Goal: Complete application form

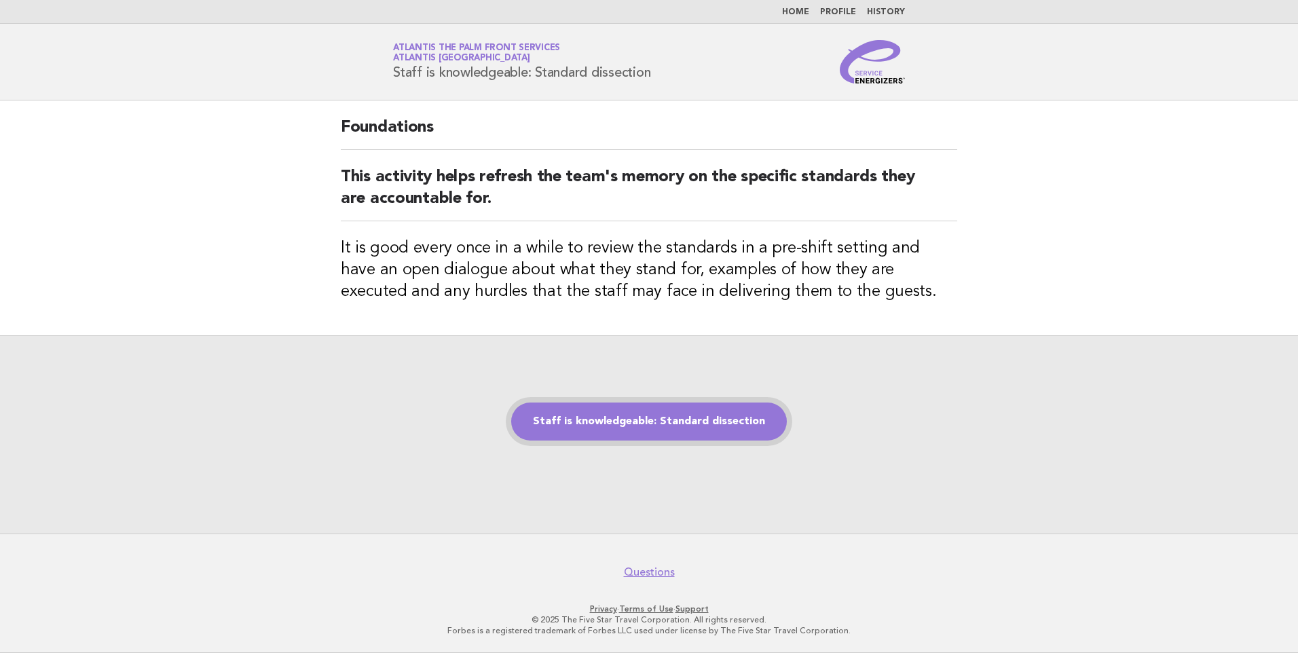
click at [644, 426] on link "Staff is knowledgeable: Standard dissection" at bounding box center [649, 422] width 276 height 38
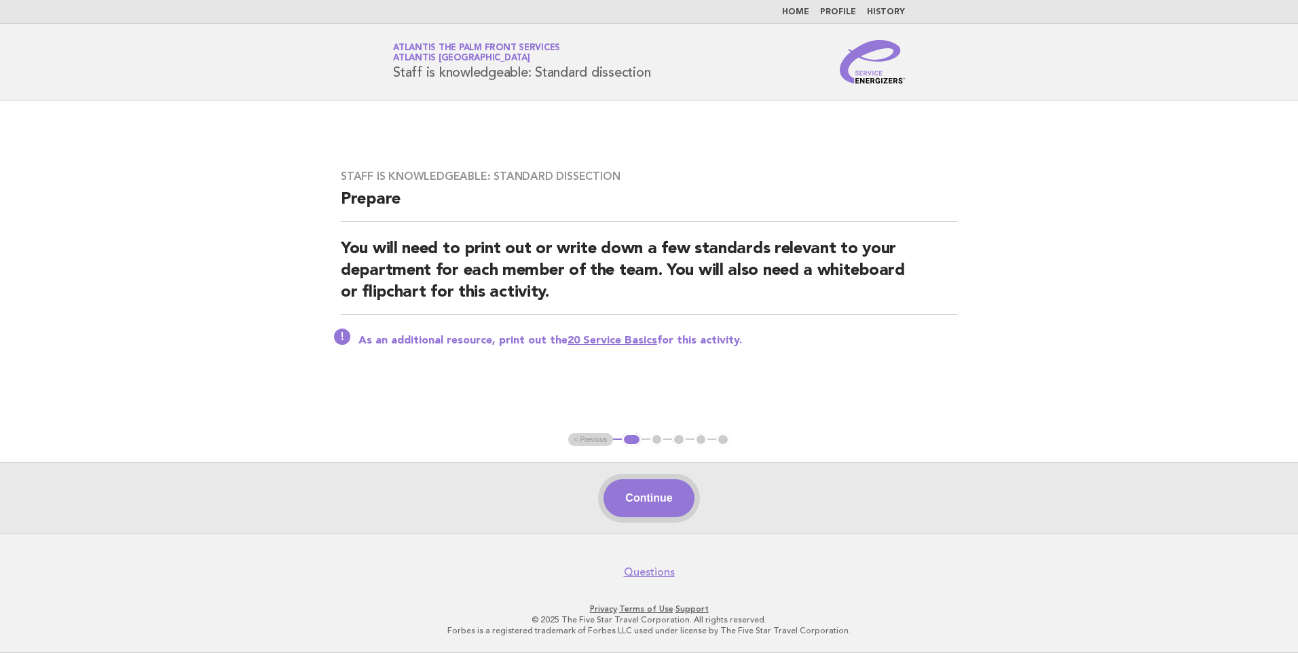
click at [648, 483] on button "Continue" at bounding box center [649, 498] width 90 height 38
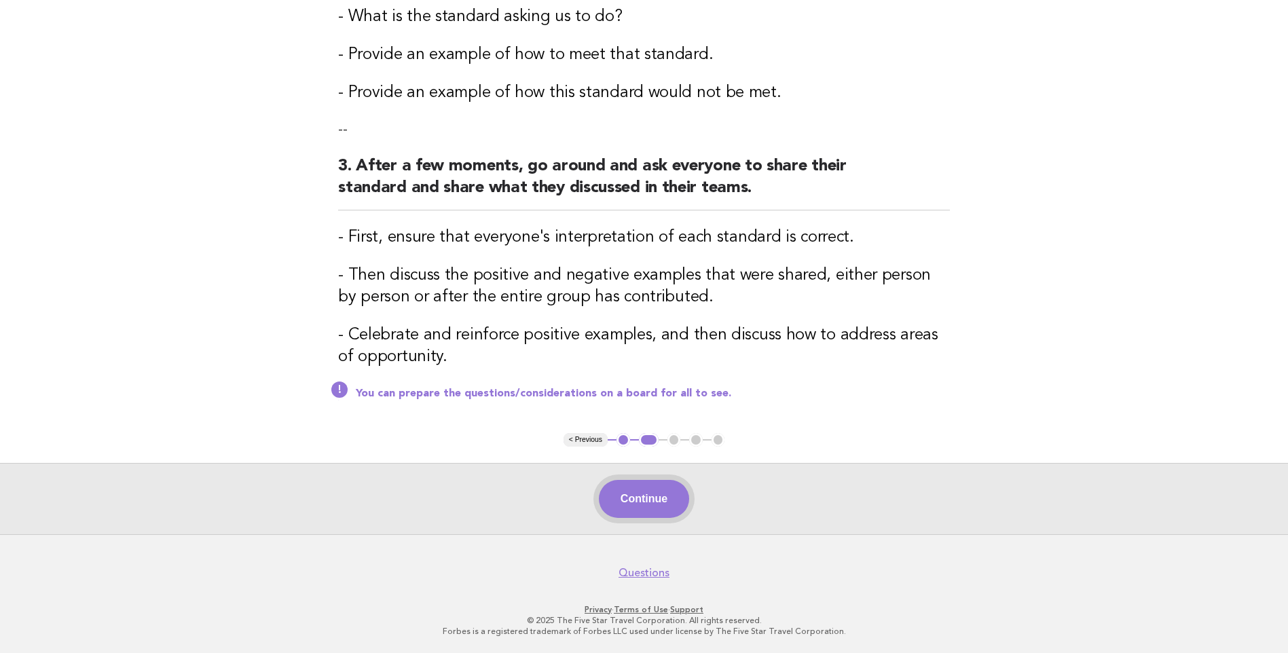
click at [627, 491] on button "Continue" at bounding box center [644, 499] width 90 height 38
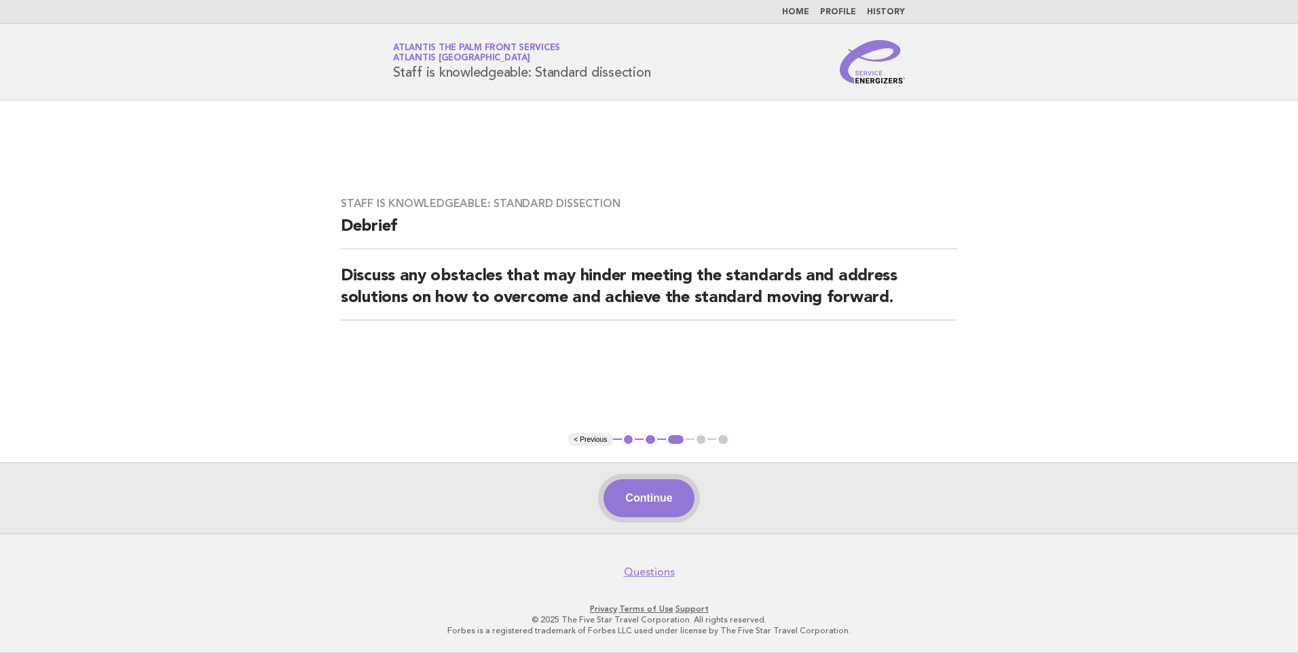
click at [670, 496] on button "Continue" at bounding box center [649, 498] width 90 height 38
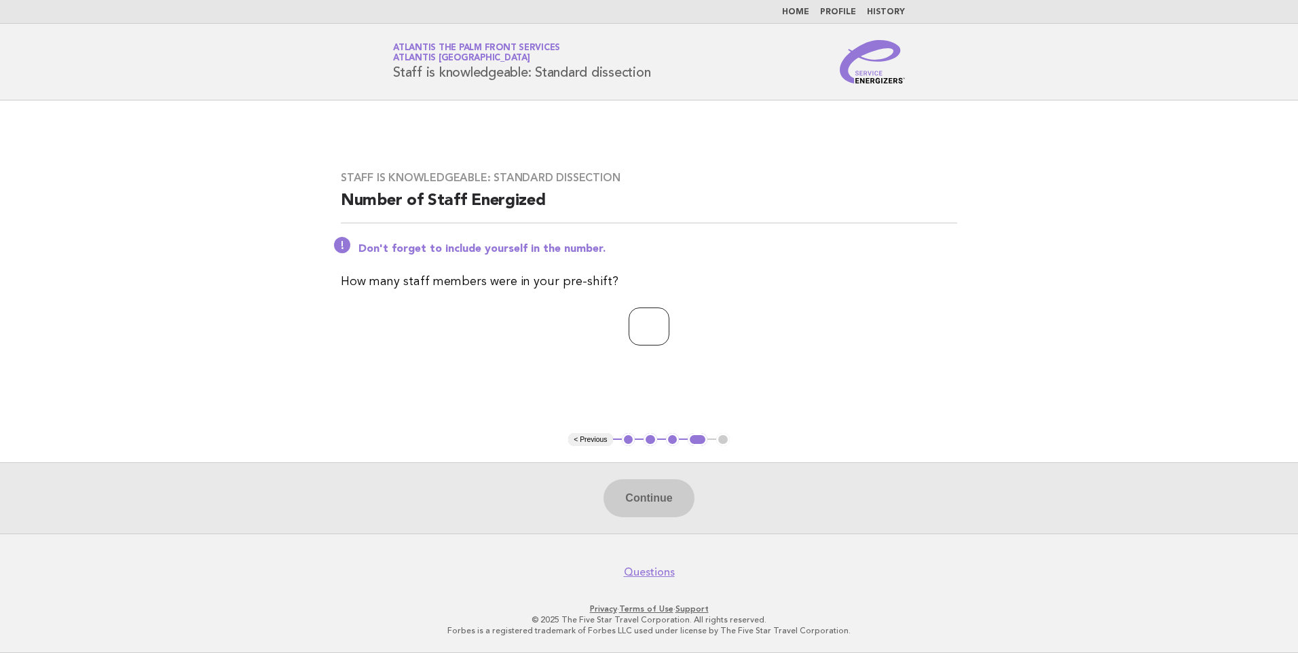
click at [638, 334] on input "number" at bounding box center [649, 327] width 41 height 38
type input "*"
click at [650, 508] on button "Continue" at bounding box center [649, 498] width 90 height 38
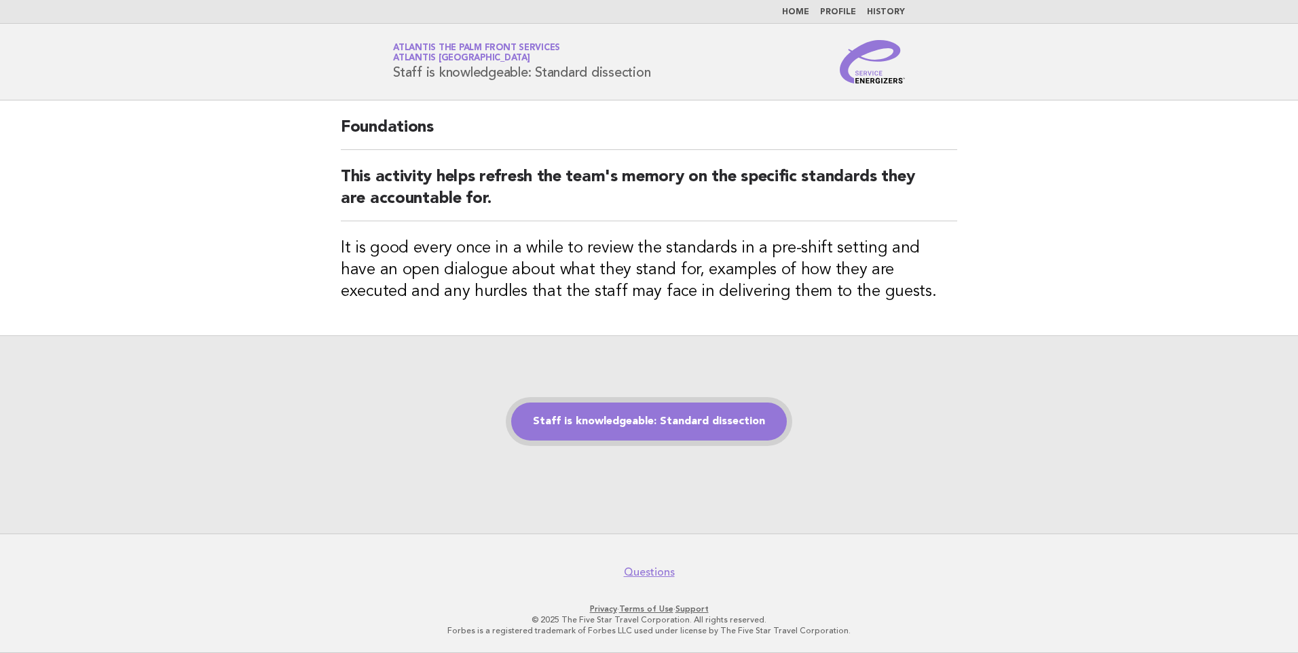
click at [722, 415] on link "Staff is knowledgeable: Standard dissection" at bounding box center [649, 422] width 276 height 38
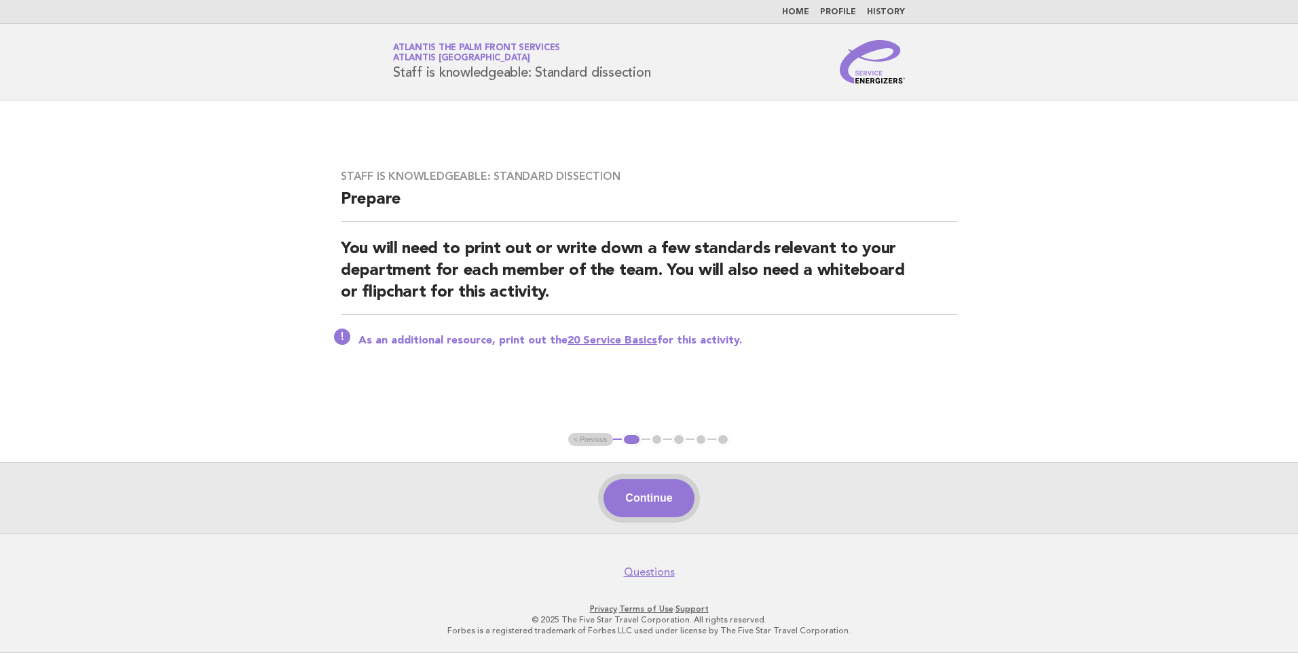
click at [677, 504] on button "Continue" at bounding box center [649, 498] width 90 height 38
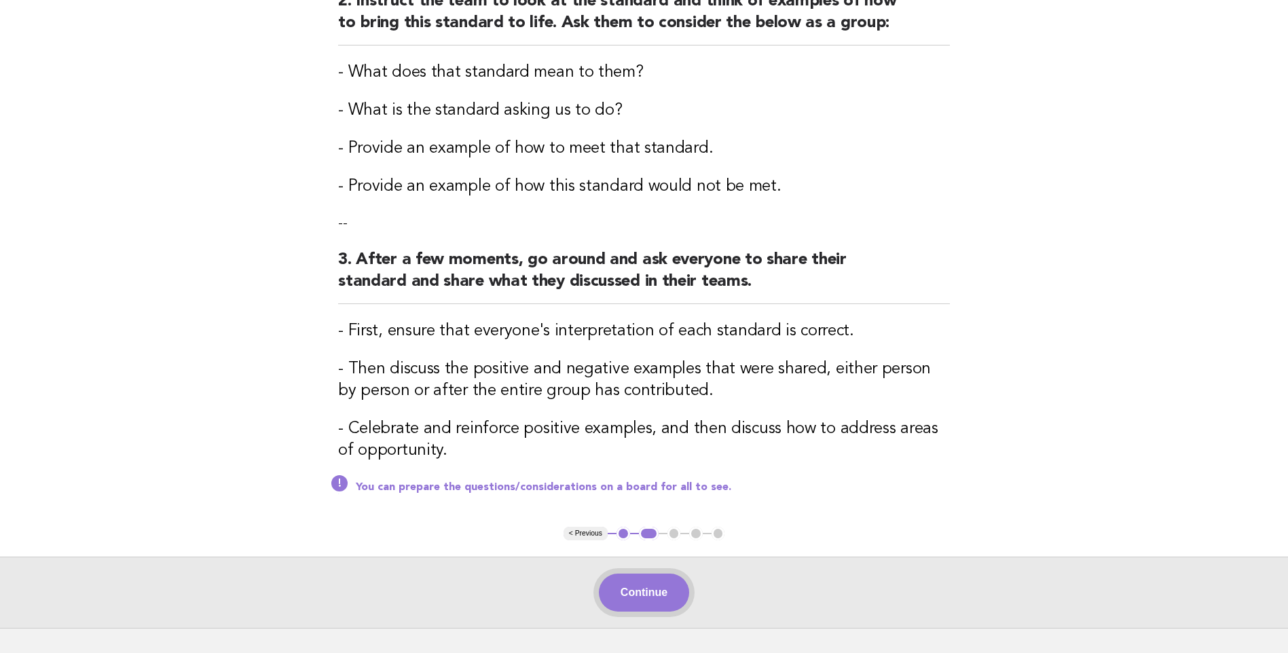
click at [668, 587] on button "Continue" at bounding box center [644, 593] width 90 height 38
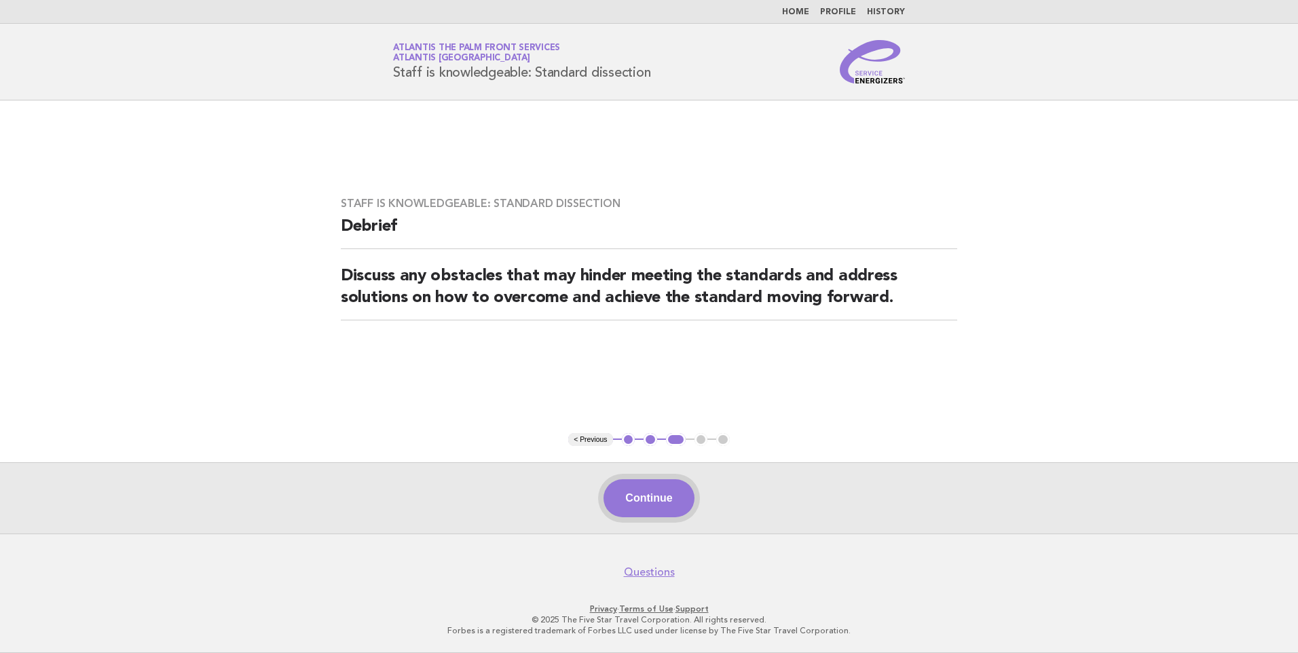
click at [656, 508] on button "Continue" at bounding box center [649, 498] width 90 height 38
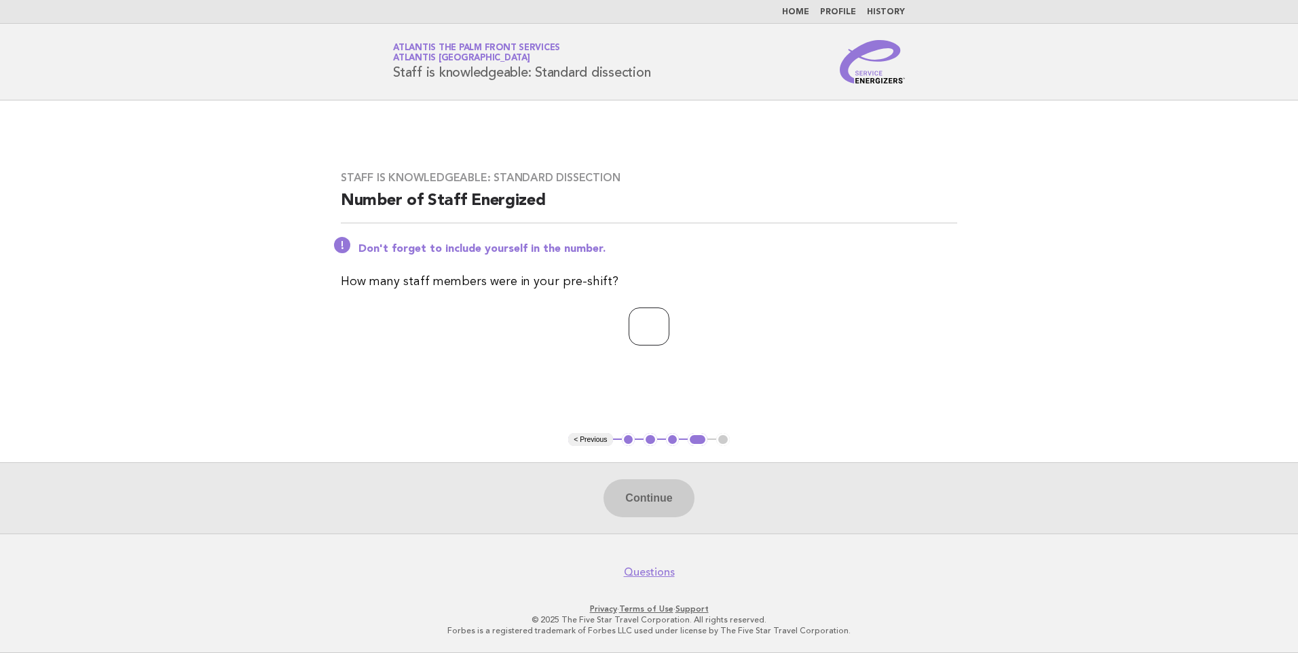
click at [643, 336] on input "number" at bounding box center [649, 327] width 41 height 38
type input "*"
click at [674, 494] on button "Continue" at bounding box center [649, 498] width 90 height 38
